Goal: Check status: Verify the current state of an ongoing process or item

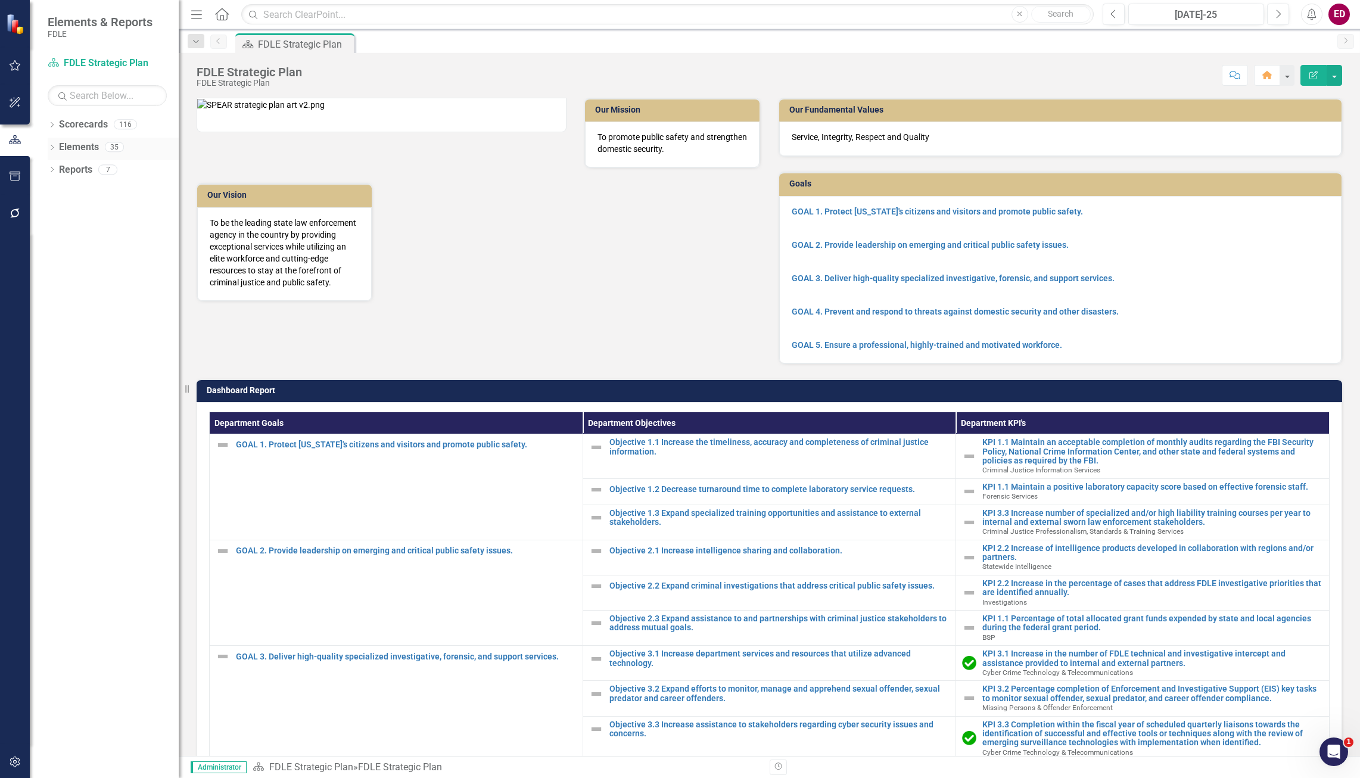
click at [54, 147] on icon at bounding box center [52, 147] width 3 height 5
click at [54, 125] on icon "Dropdown" at bounding box center [52, 126] width 8 height 7
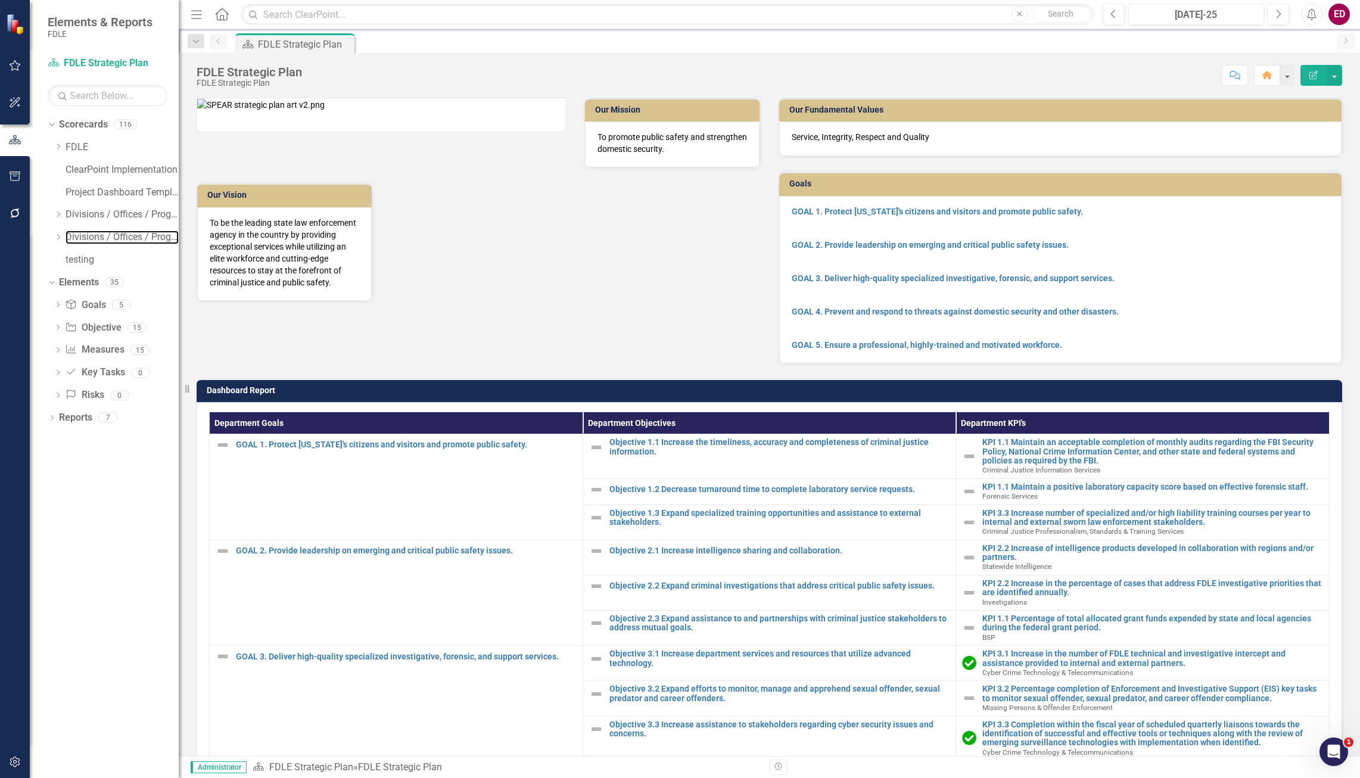
drag, startPoint x: 68, startPoint y: 234, endPoint x: 78, endPoint y: 271, distance: 38.3
click at [68, 234] on link "Divisions / Offices / Programs FY 25/26" at bounding box center [122, 238] width 113 height 14
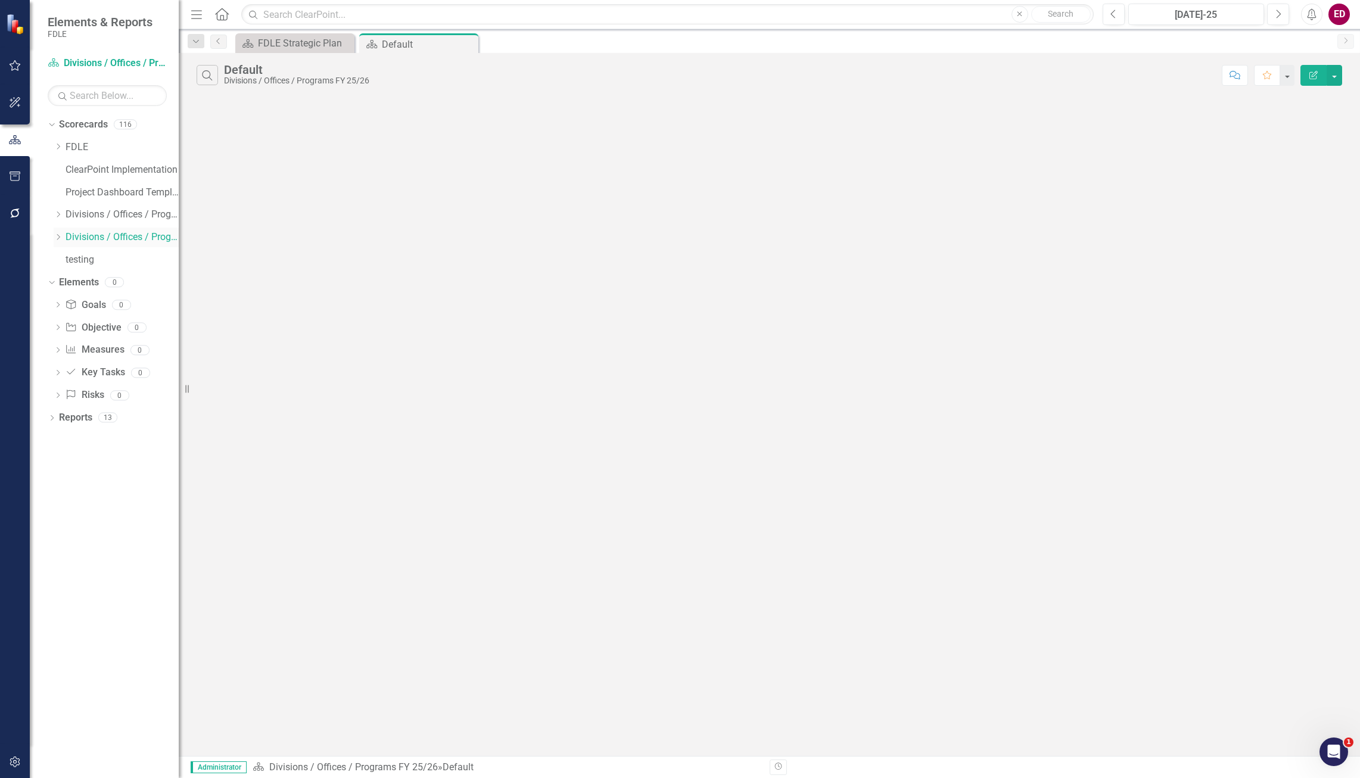
click at [57, 235] on icon "Dropdown" at bounding box center [58, 237] width 9 height 7
click at [109, 303] on link "Investigative and Forensic Services FY 25/26" at bounding box center [127, 306] width 101 height 14
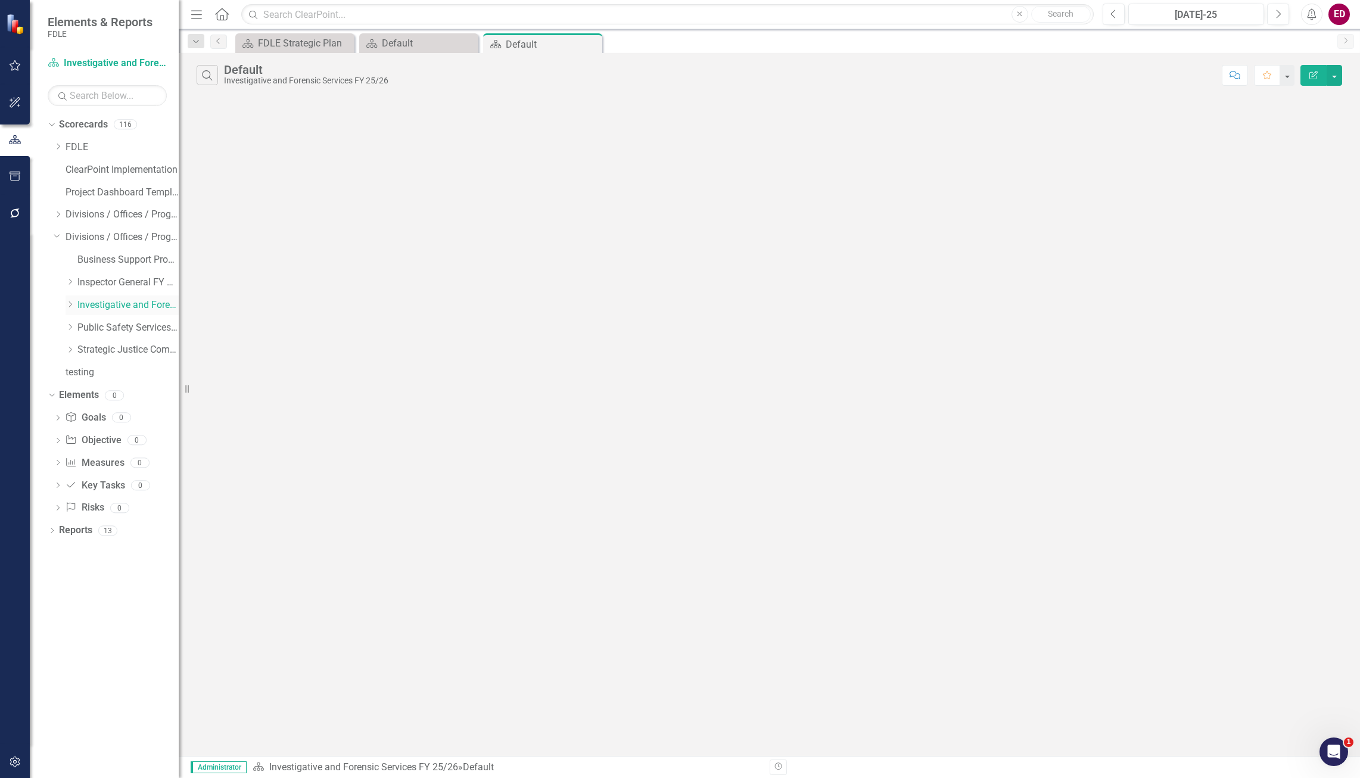
click at [70, 306] on icon "Dropdown" at bounding box center [70, 304] width 9 height 7
click at [104, 330] on link "Forensic Services FY 25/26" at bounding box center [133, 328] width 89 height 14
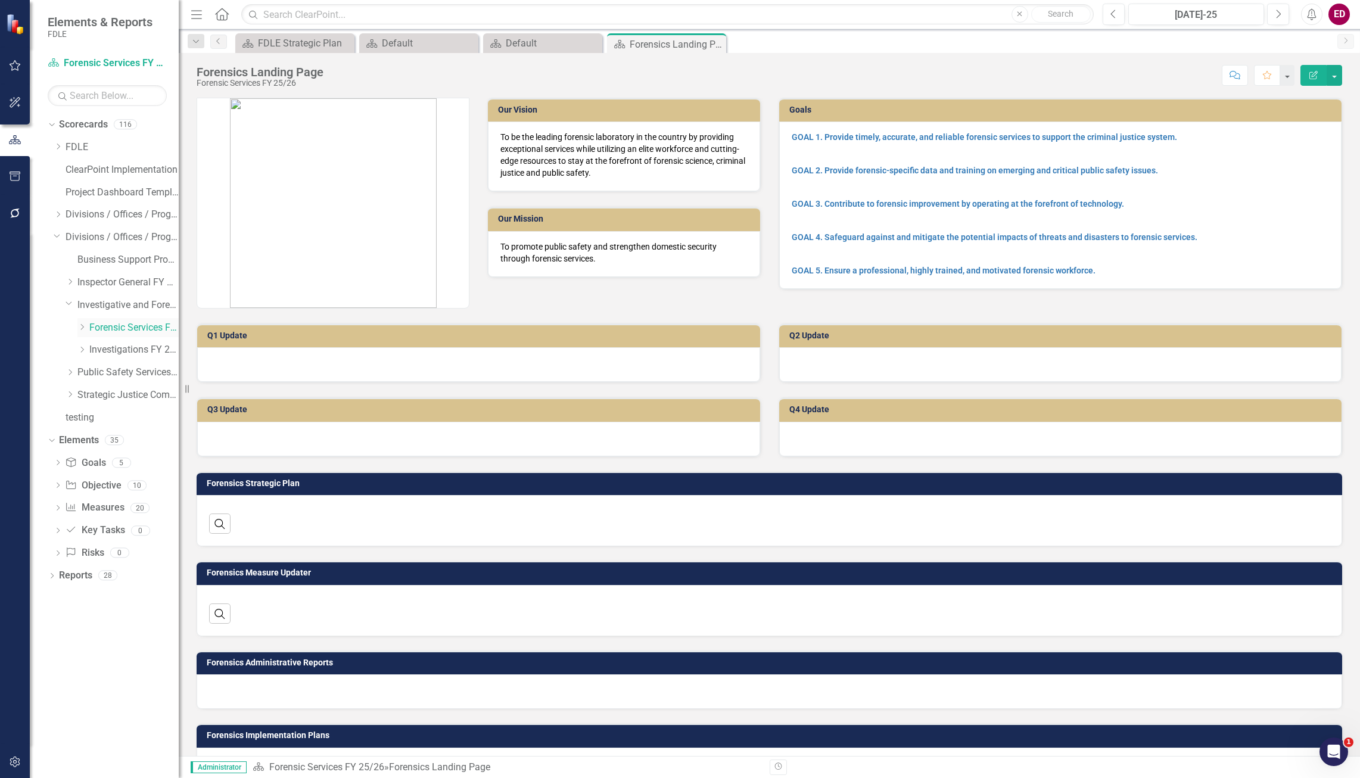
click at [79, 330] on icon "Dropdown" at bounding box center [81, 327] width 9 height 7
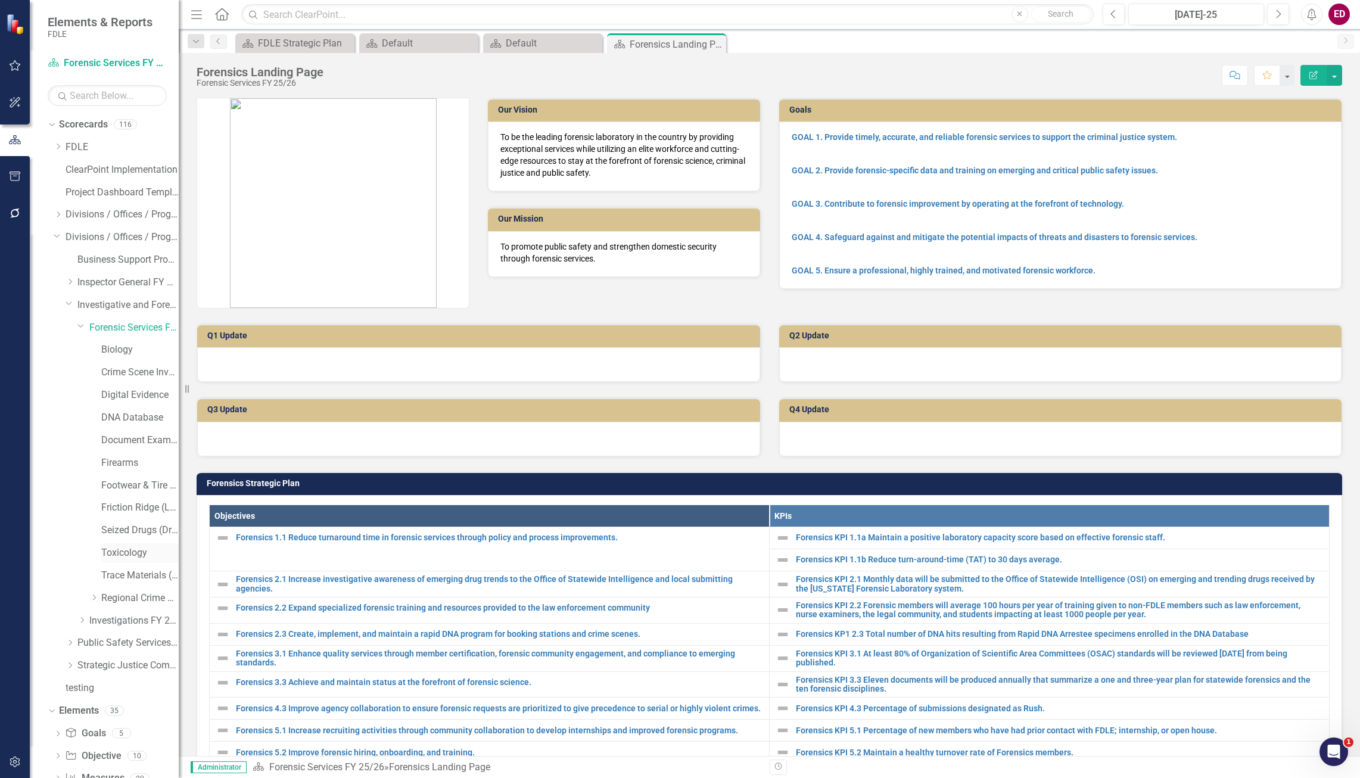
click at [149, 543] on div "Toxicology" at bounding box center [139, 553] width 77 height 20
click at [148, 554] on link "Toxicology" at bounding box center [139, 553] width 77 height 14
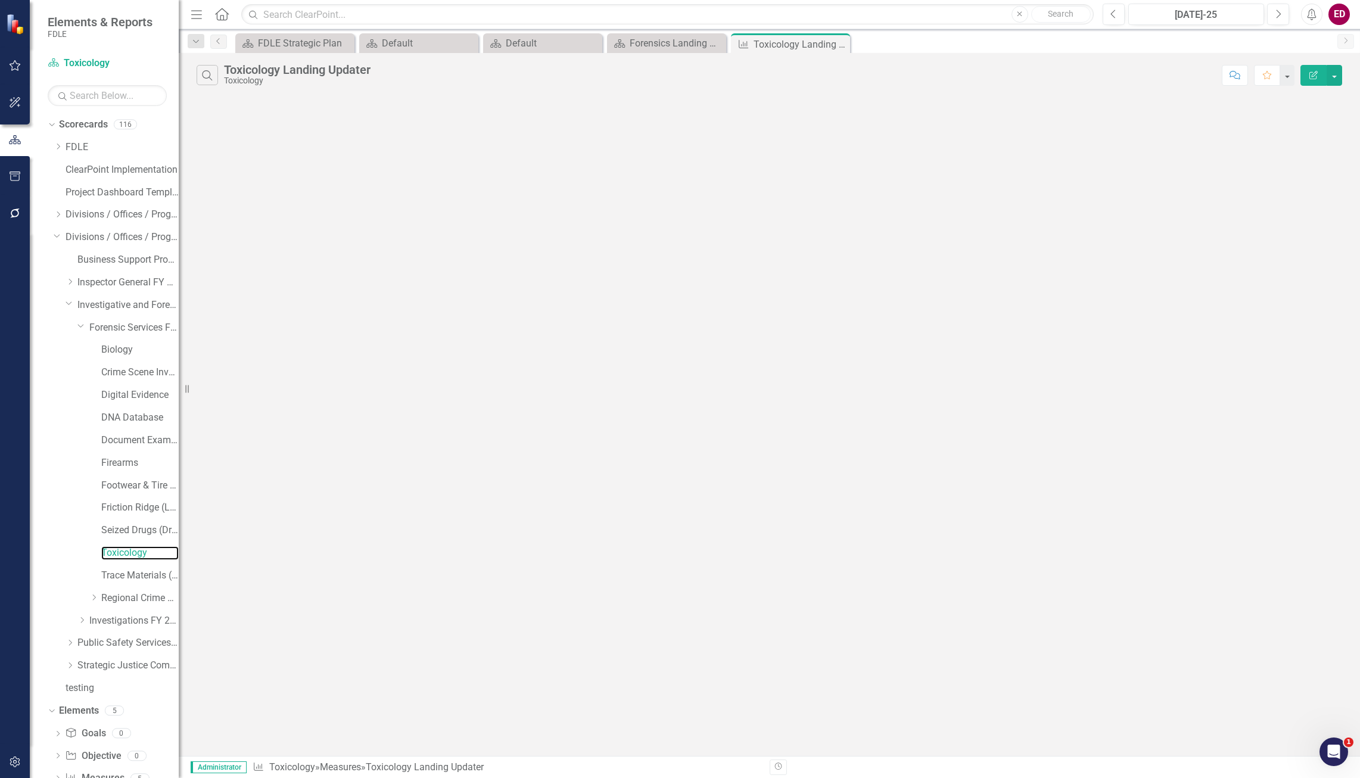
scroll to position [81, 0]
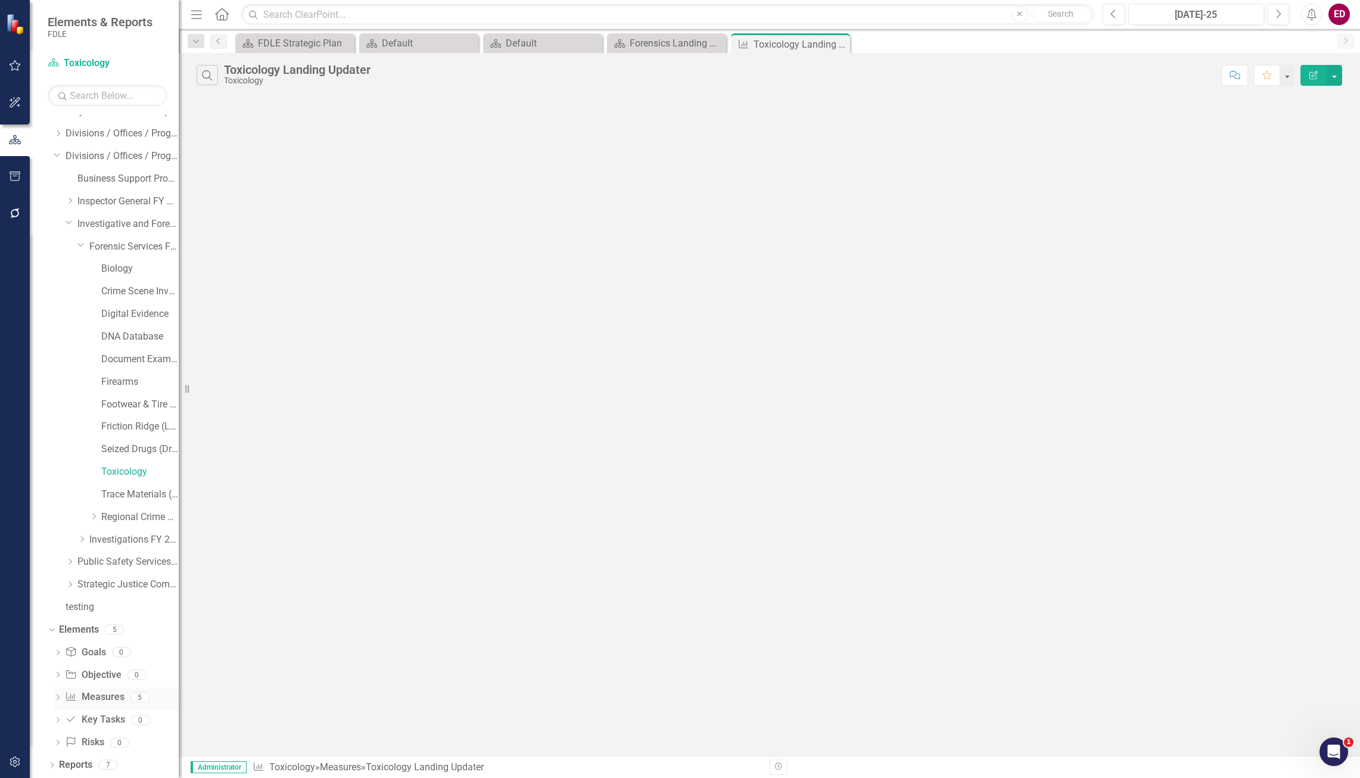
click at [114, 697] on link "Measure Measures" at bounding box center [94, 698] width 59 height 14
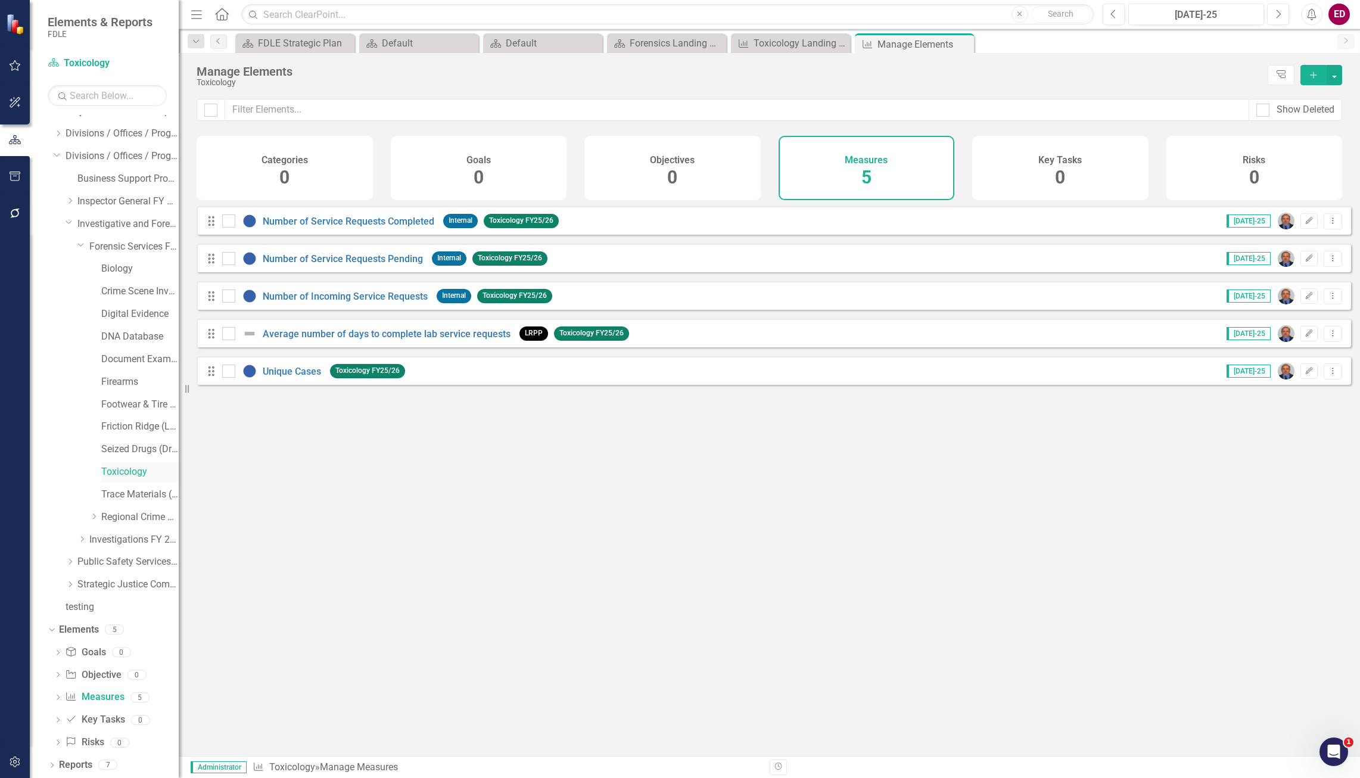
click at [129, 475] on link "Toxicology" at bounding box center [139, 472] width 77 height 14
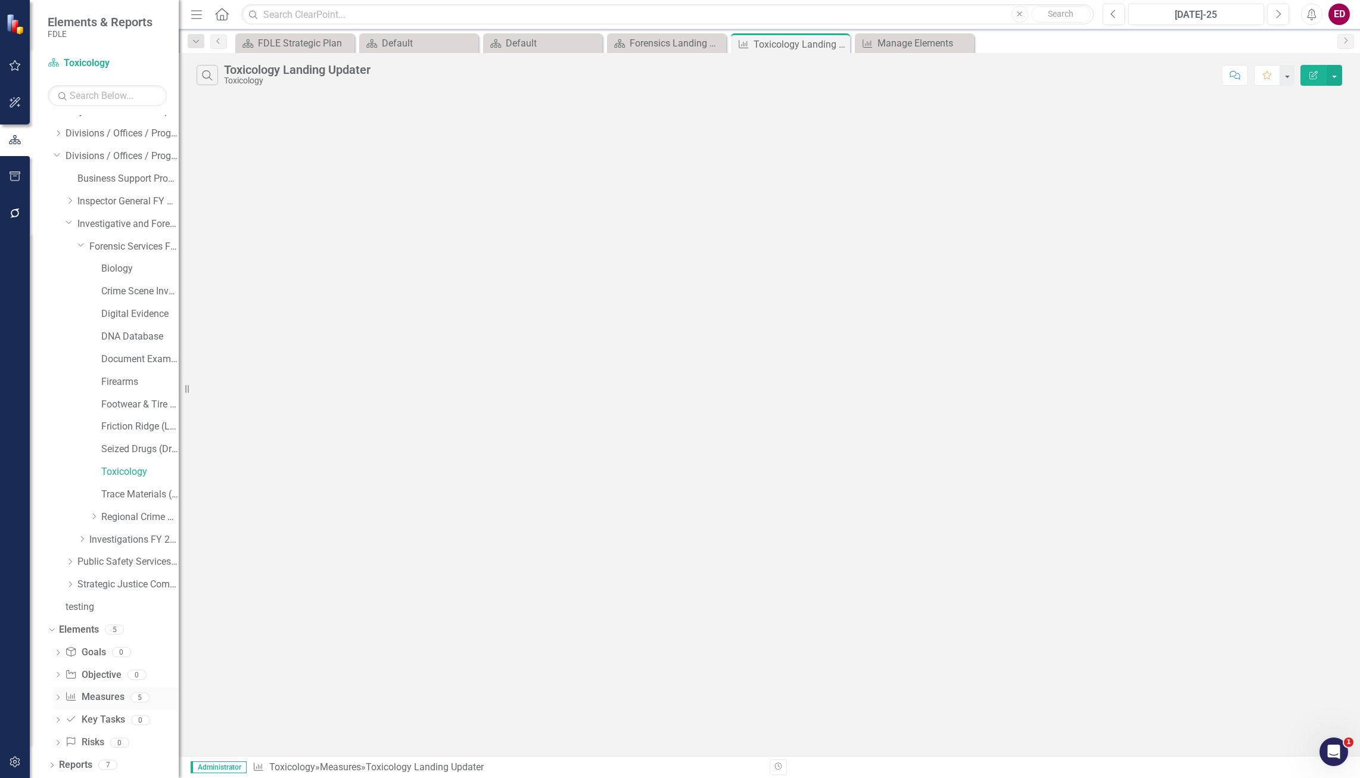
click at [58, 697] on icon at bounding box center [58, 697] width 3 height 5
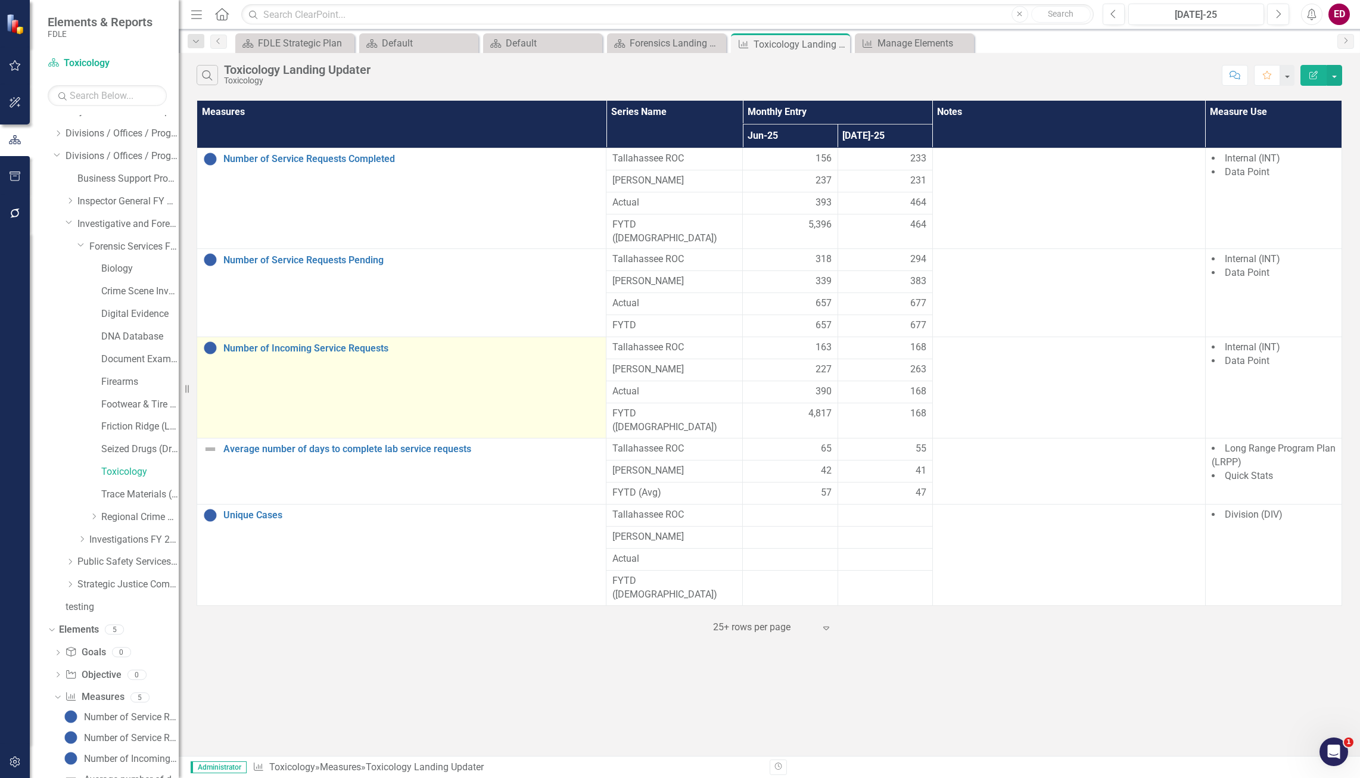
click at [368, 341] on div "Number of Incoming Service Requests" at bounding box center [401, 348] width 397 height 14
click at [372, 343] on link "Number of Incoming Service Requests" at bounding box center [411, 348] width 377 height 11
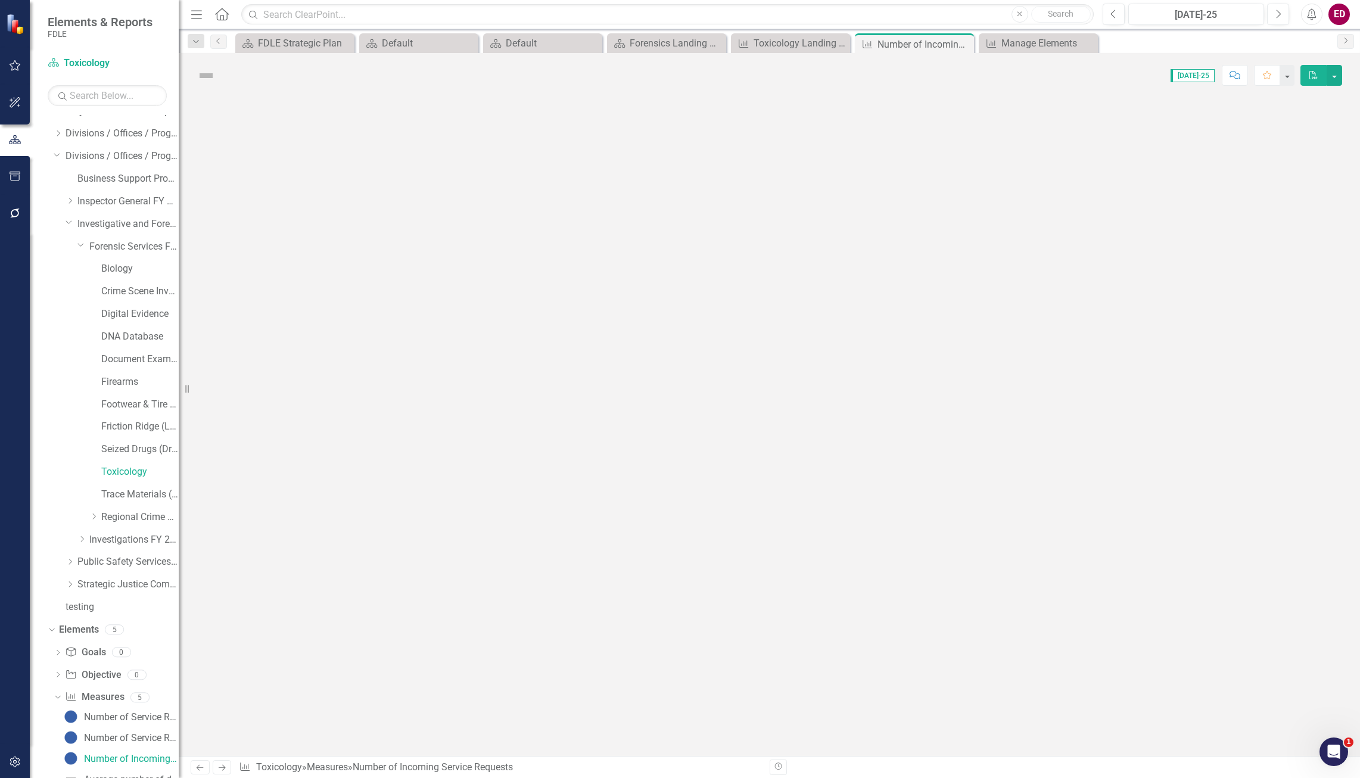
scroll to position [71, 0]
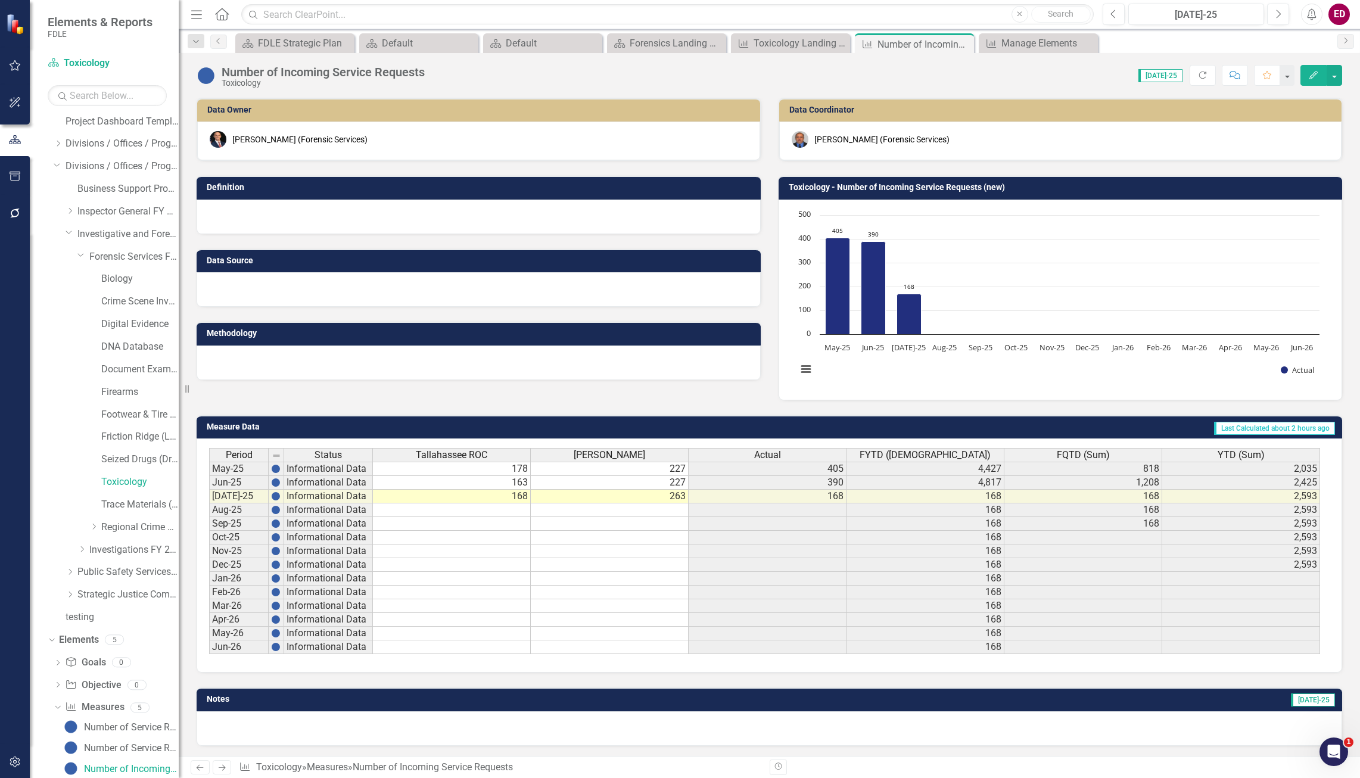
drag, startPoint x: 815, startPoint y: 474, endPoint x: 804, endPoint y: 448, distance: 27.8
click at [815, 474] on td "405" at bounding box center [768, 469] width 158 height 14
click at [803, 448] on th "Actual" at bounding box center [768, 455] width 158 height 14
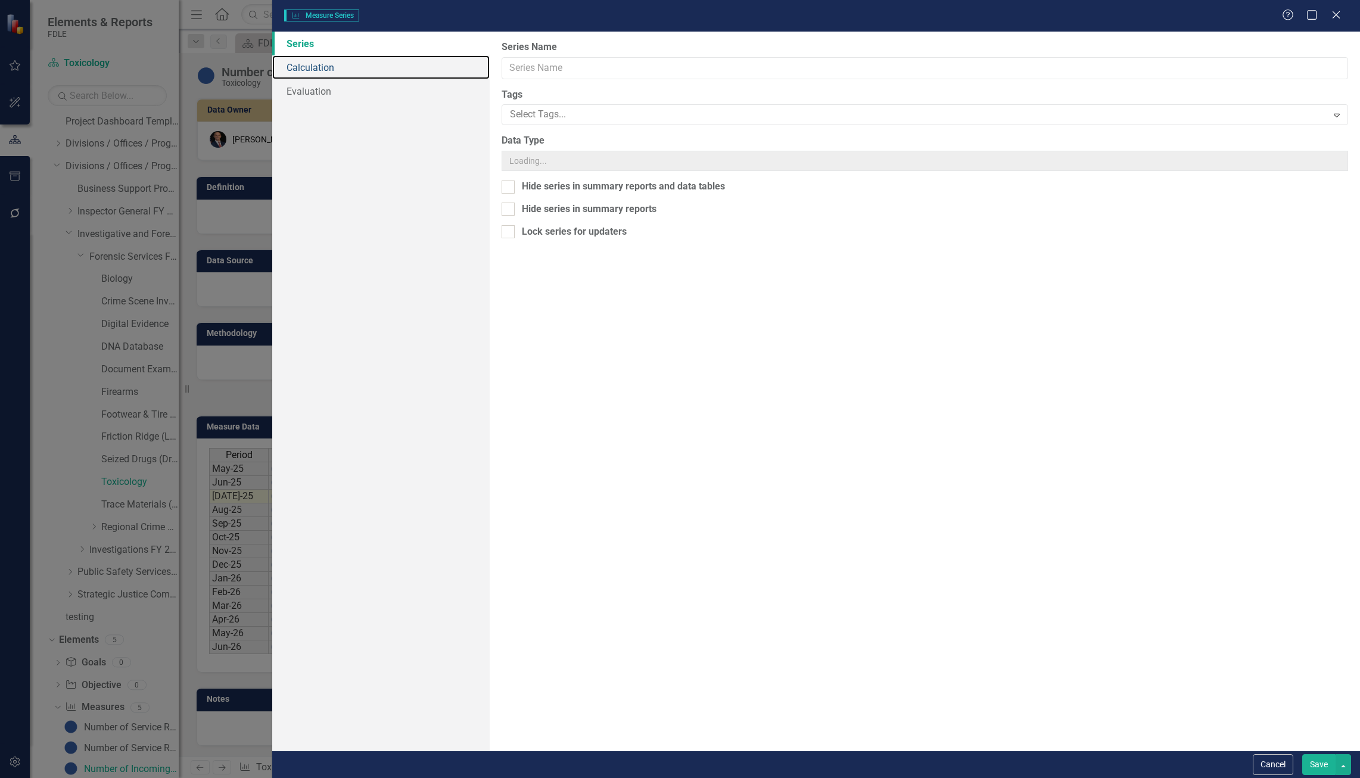
click at [375, 62] on link "Calculation" at bounding box center [380, 67] width 217 height 24
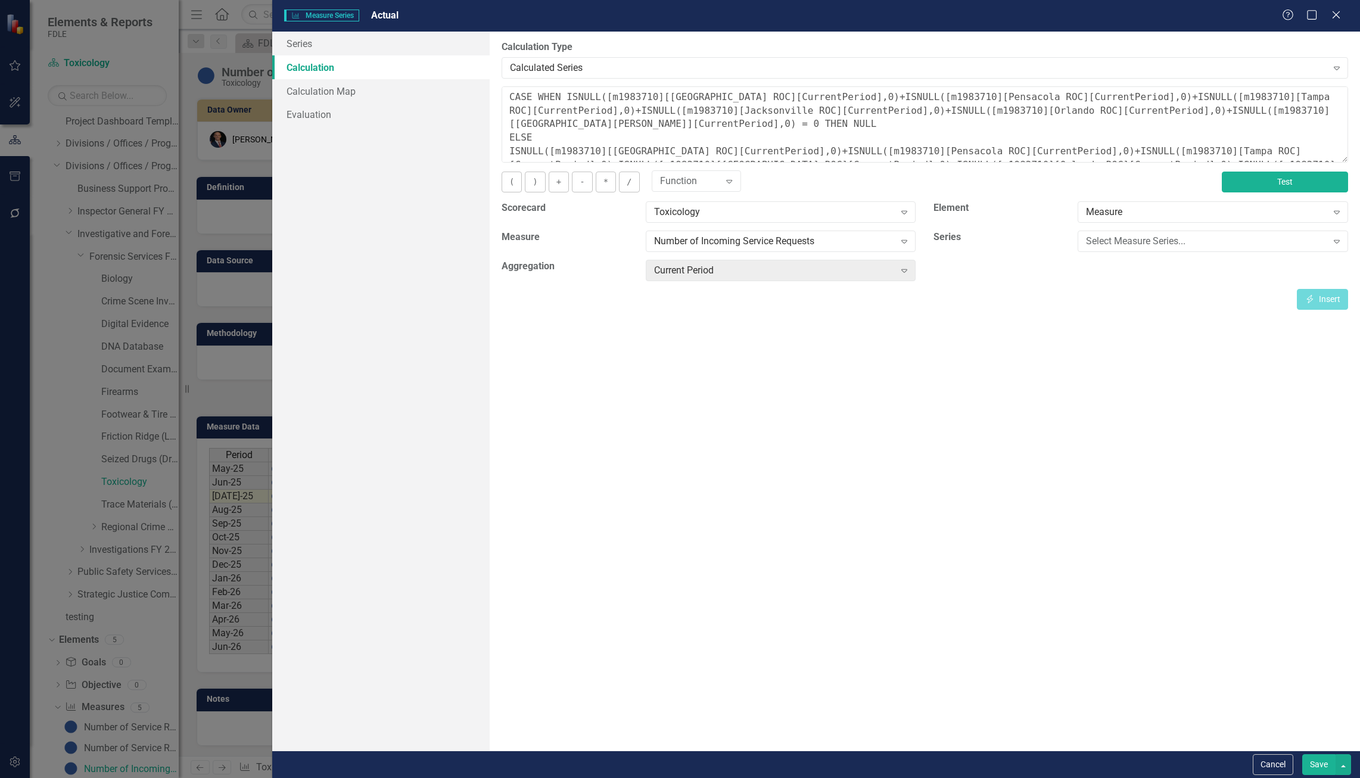
click at [1306, 191] on button "Test" at bounding box center [1285, 182] width 126 height 21
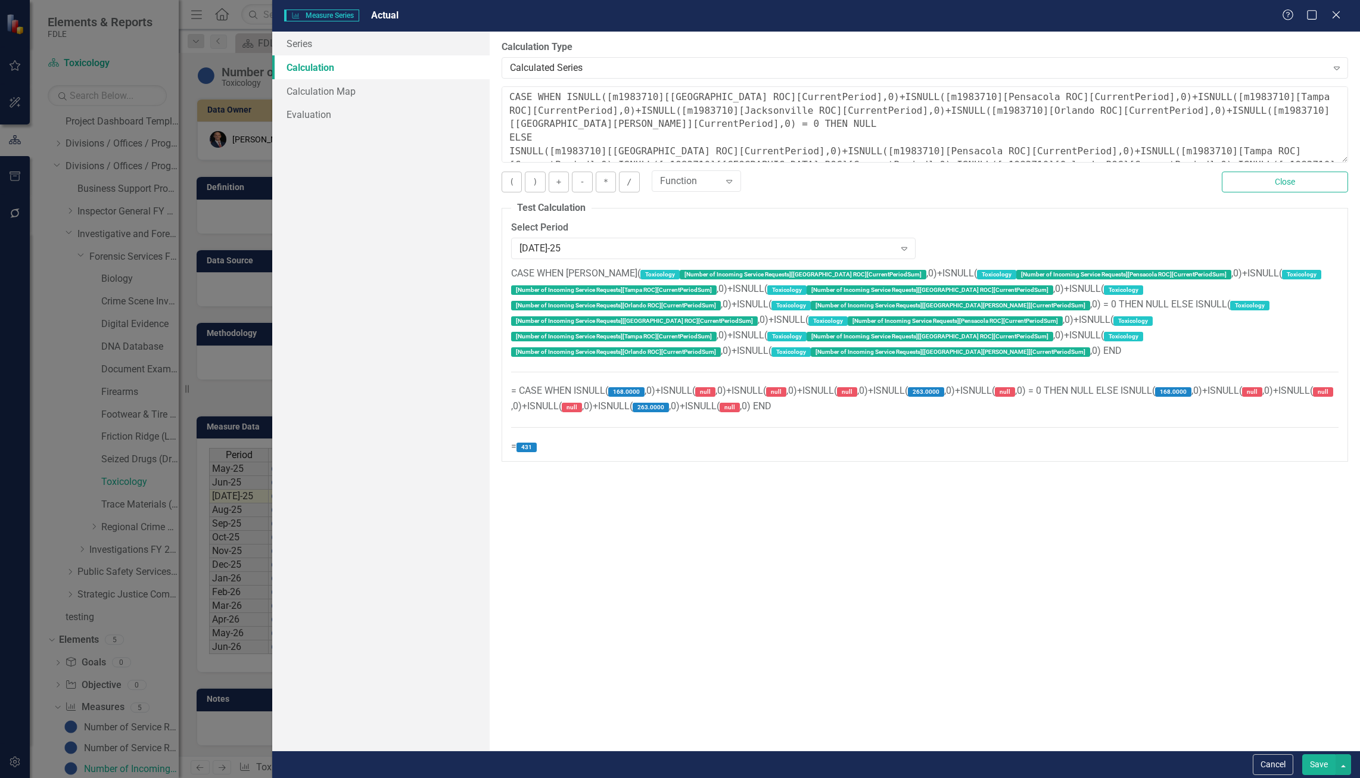
click at [1267, 772] on button "Cancel" at bounding box center [1273, 764] width 41 height 21
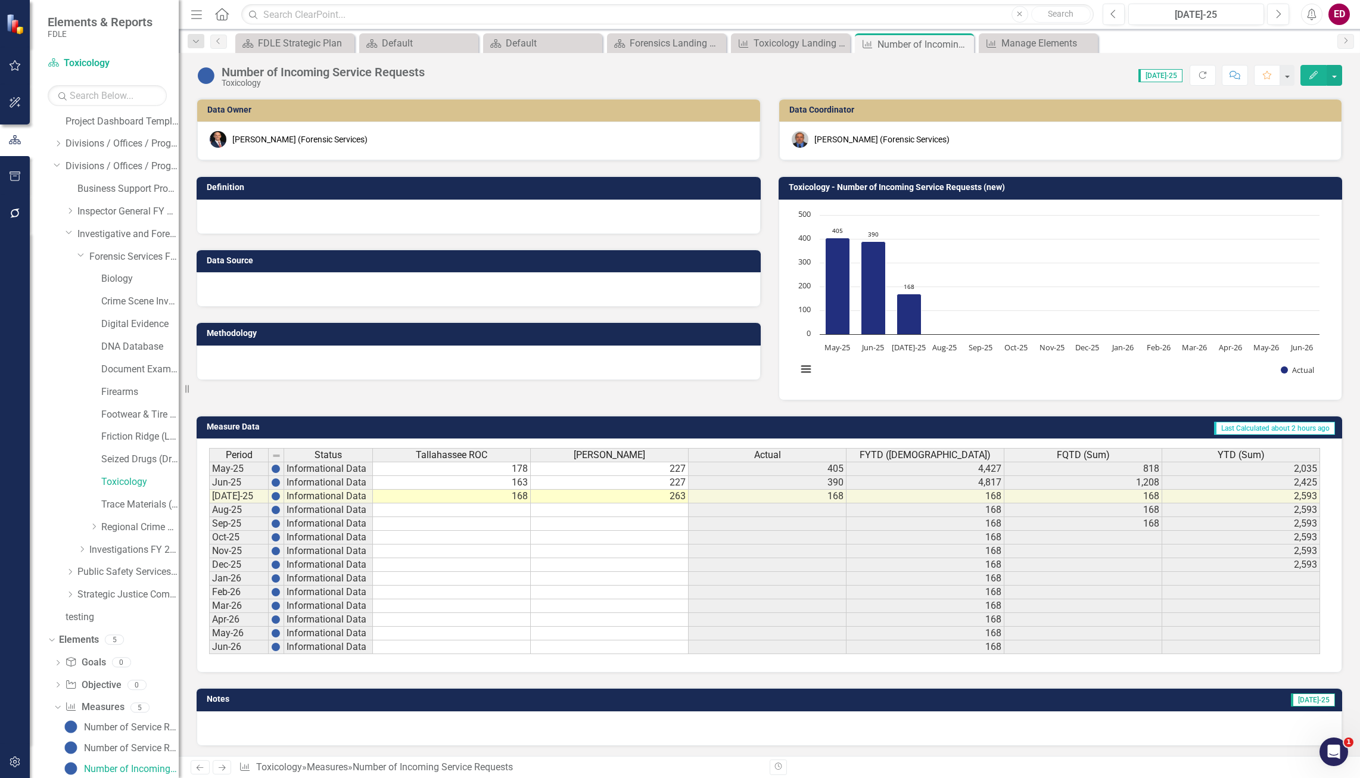
click at [778, 453] on span "Actual" at bounding box center [767, 455] width 27 height 11
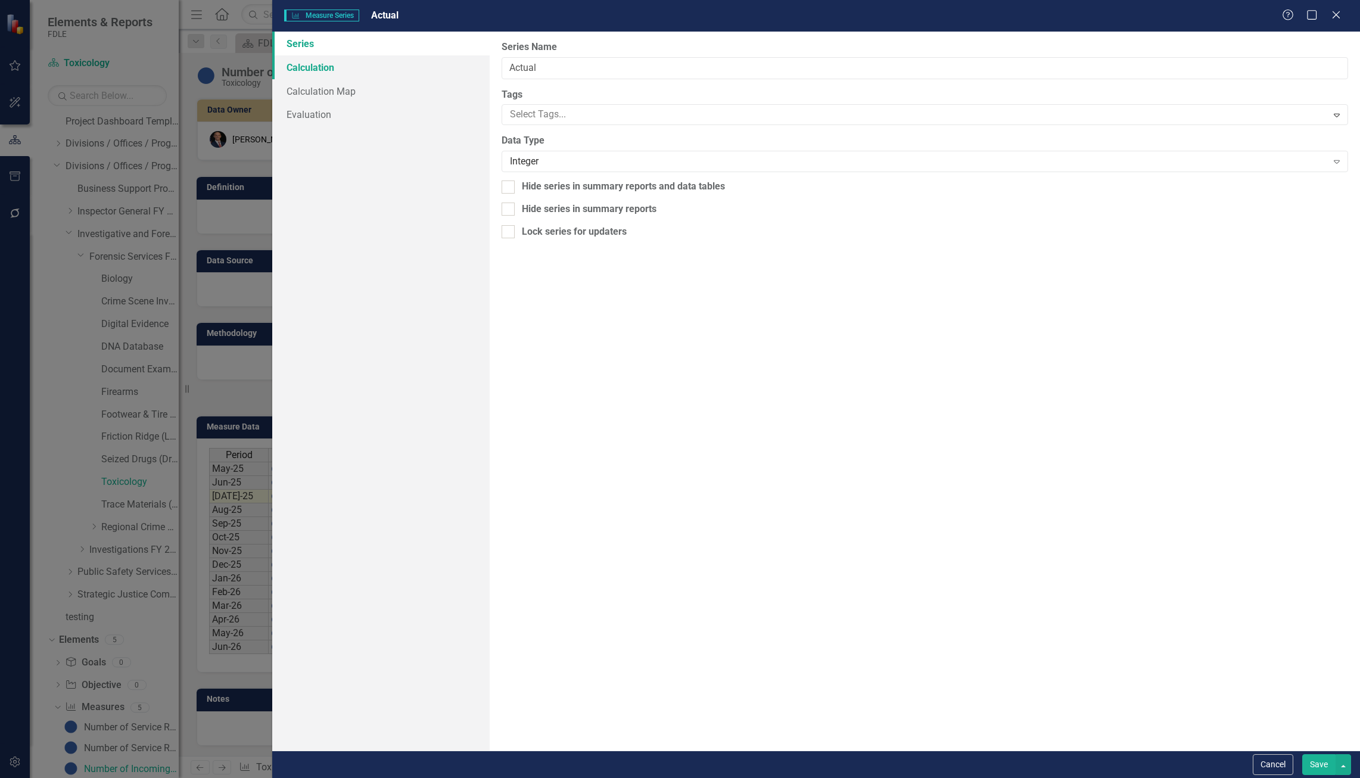
click at [458, 68] on link "Calculation" at bounding box center [380, 67] width 217 height 24
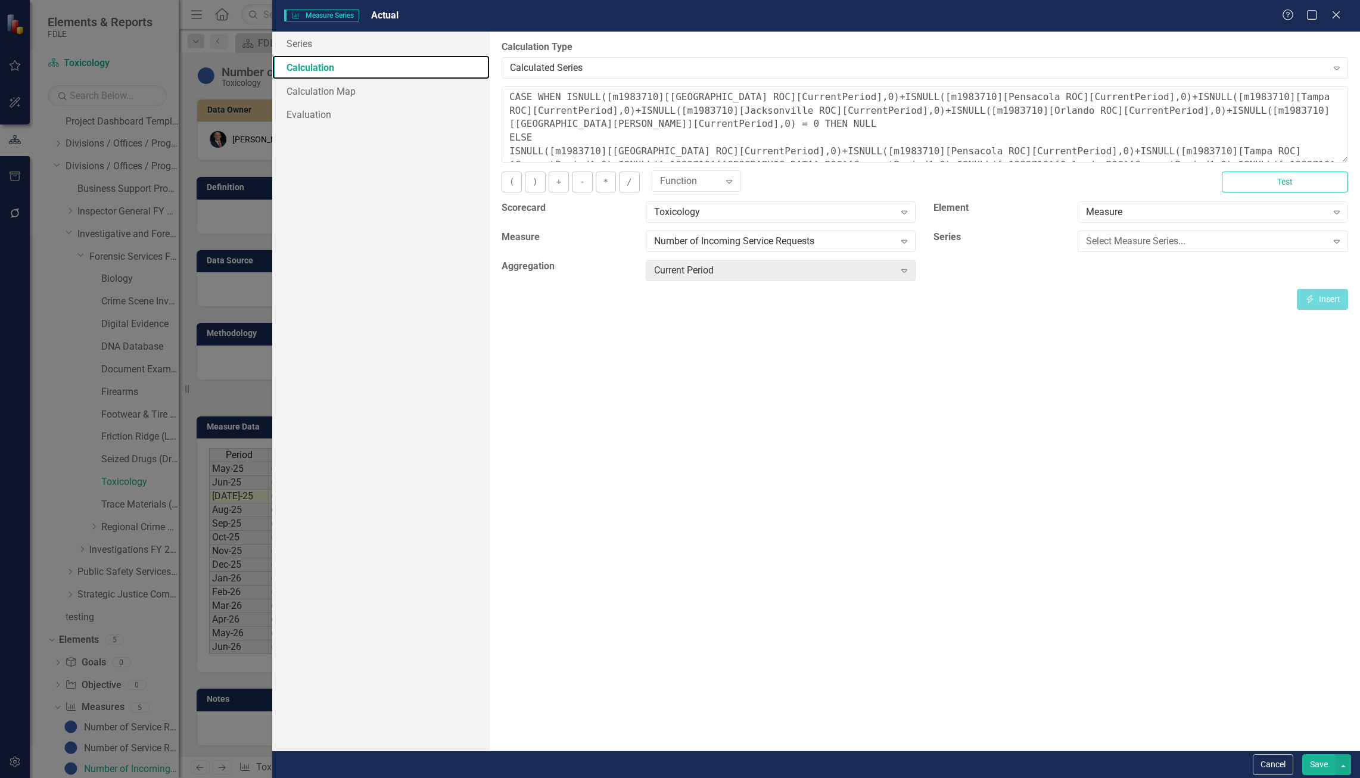
scroll to position [41, 0]
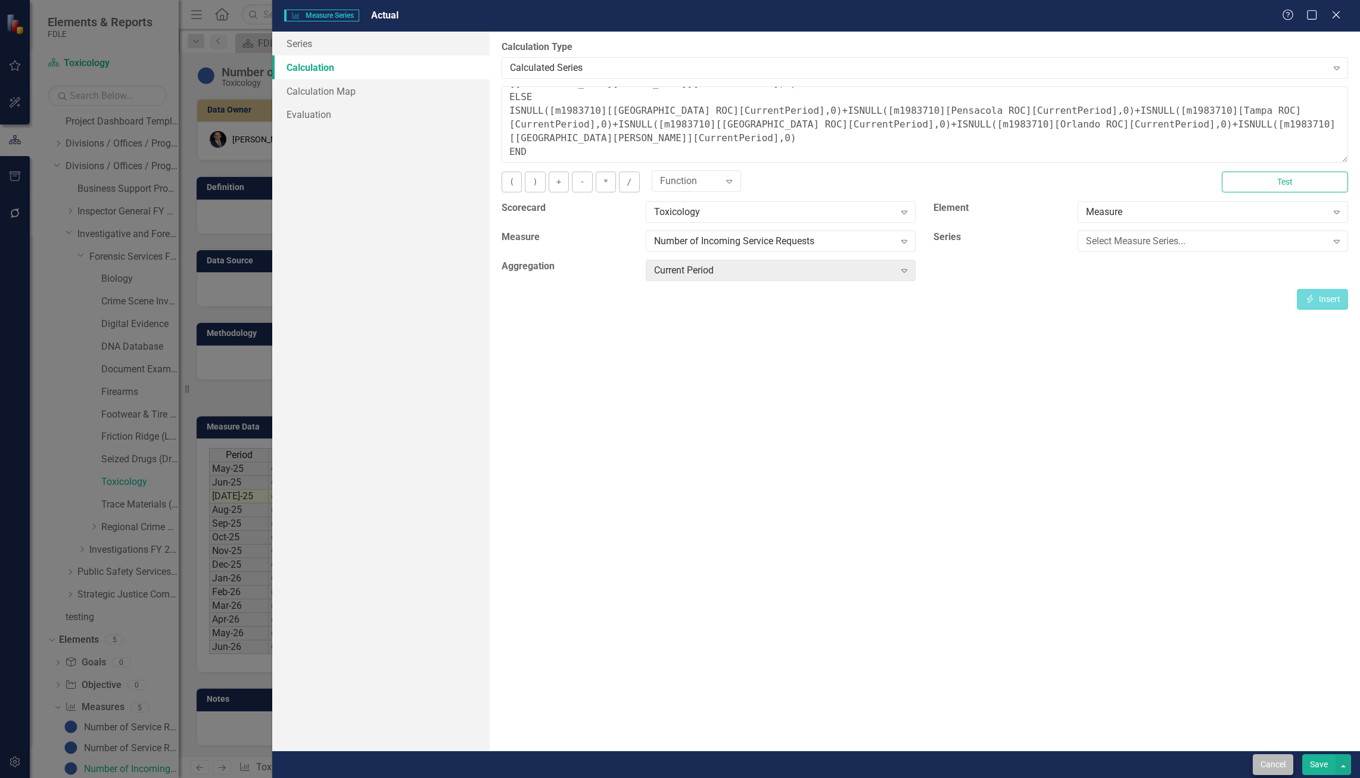
click at [1248, 767] on div "Cancel Save" at bounding box center [816, 764] width 1088 height 27
click at [1279, 770] on button "Cancel" at bounding box center [1273, 764] width 41 height 21
